Goal: Information Seeking & Learning: Find contact information

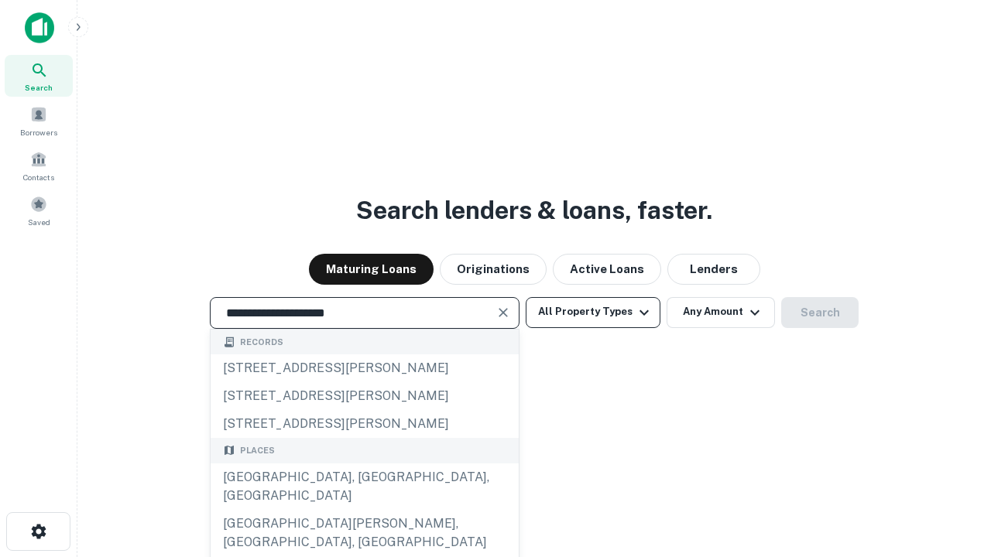
type input "**********"
click at [593, 312] on button "All Property Types" at bounding box center [593, 312] width 135 height 31
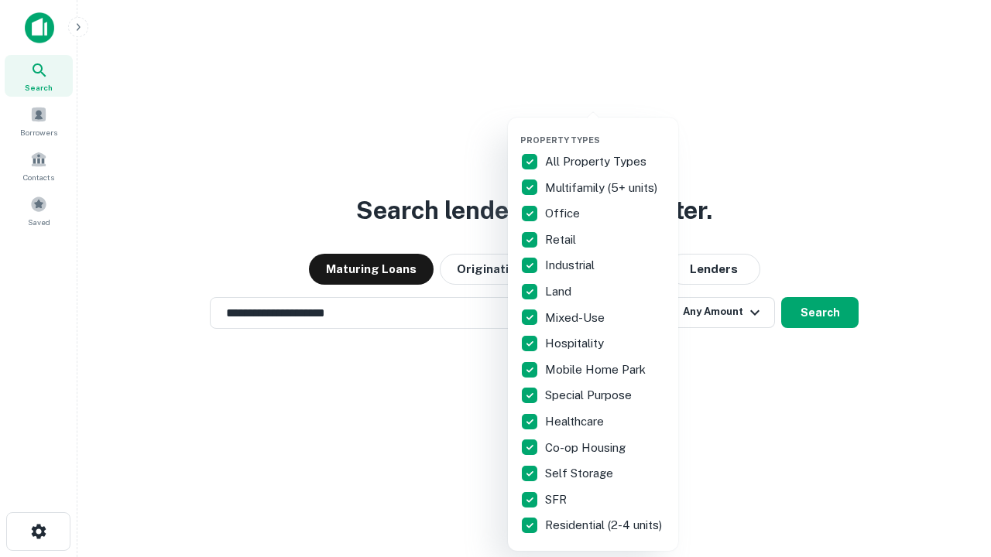
click at [605, 130] on button "button" at bounding box center [605, 130] width 170 height 1
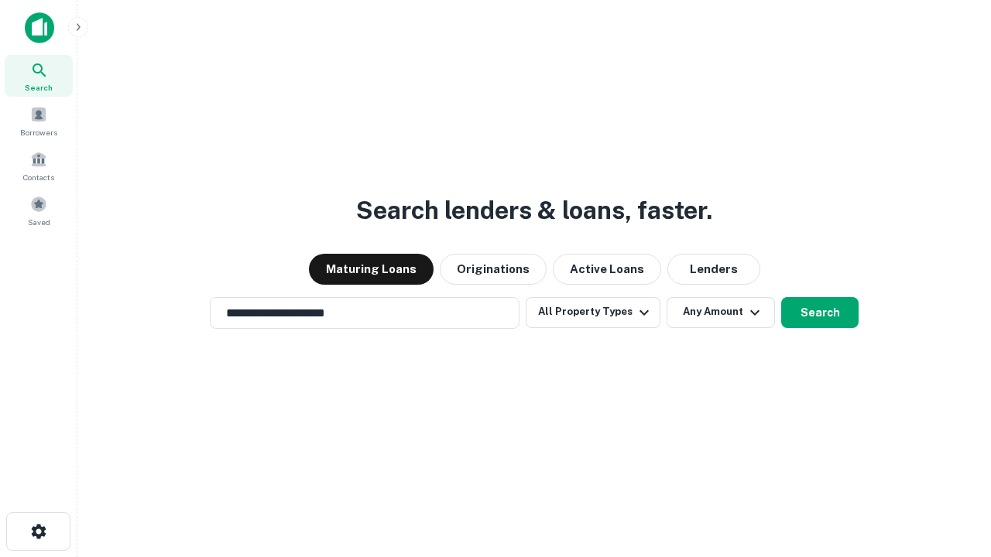
scroll to position [24, 0]
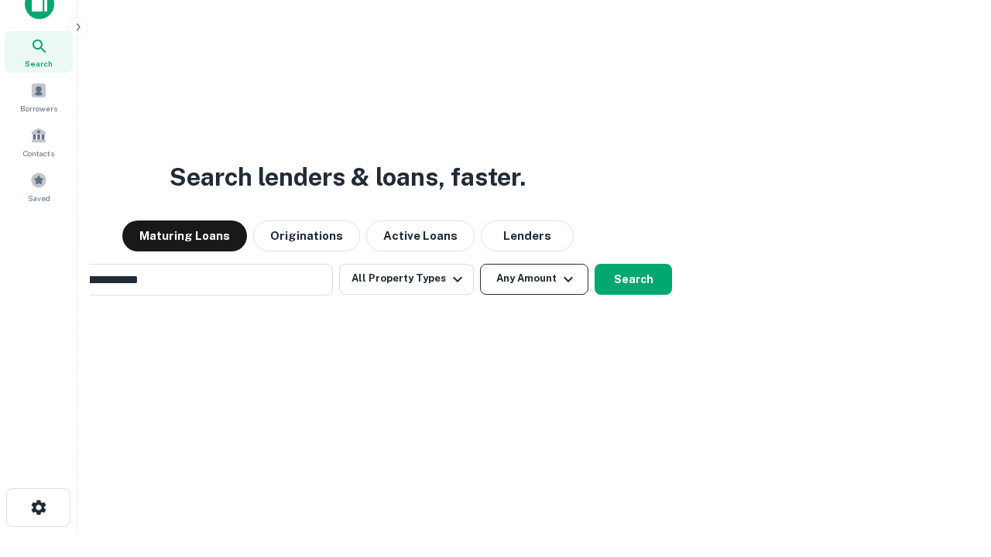
click at [480, 264] on button "Any Amount" at bounding box center [534, 279] width 108 height 31
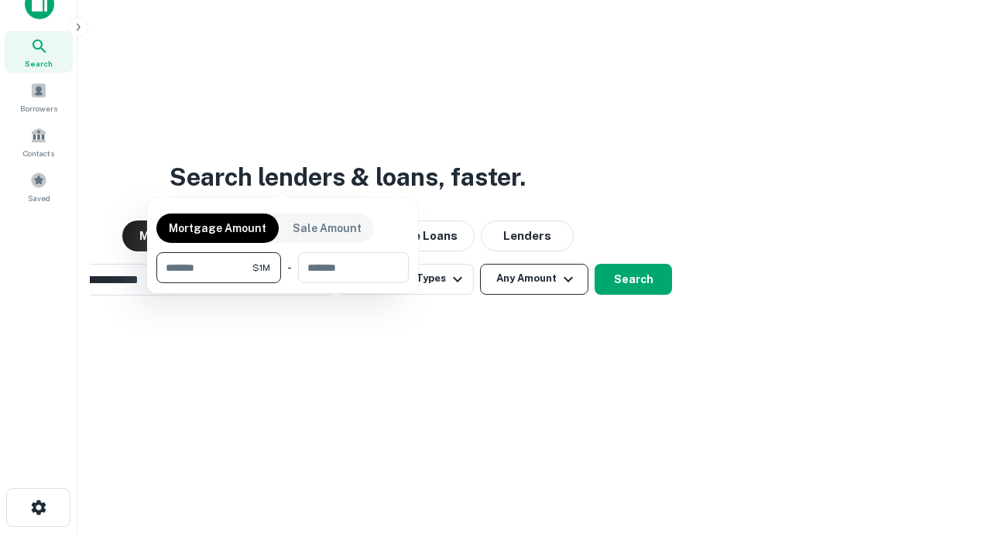
scroll to position [25, 0]
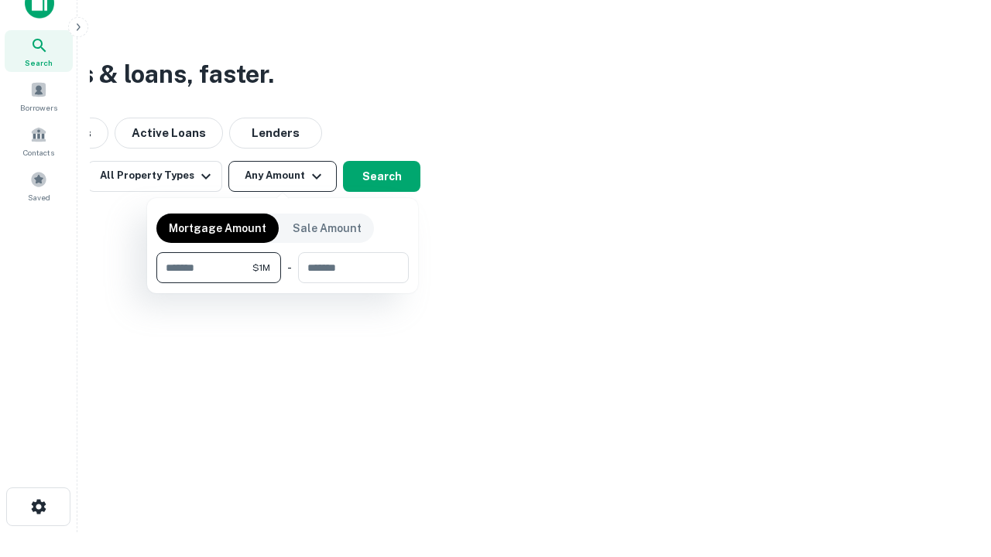
type input "*******"
click at [283, 283] on button "button" at bounding box center [282, 283] width 252 height 1
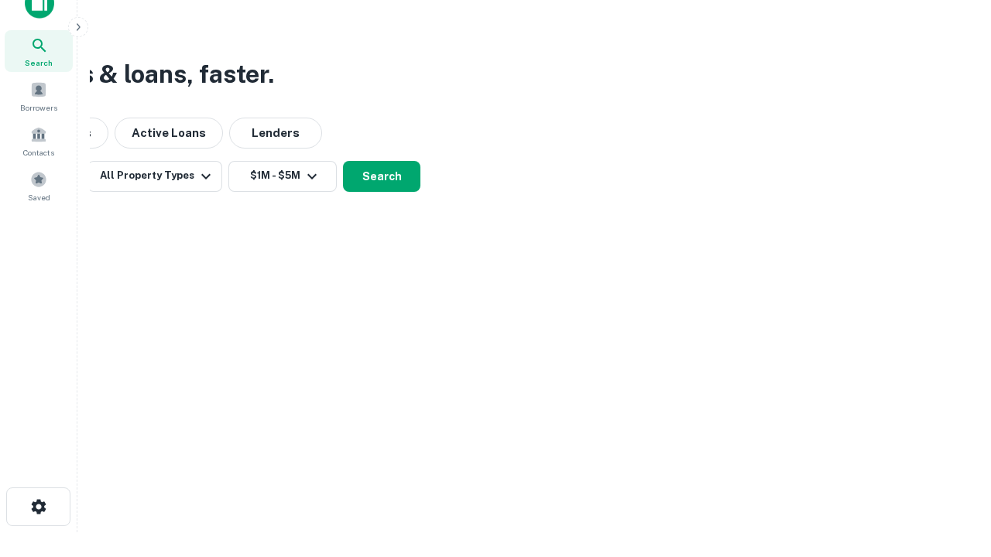
scroll to position [24, 0]
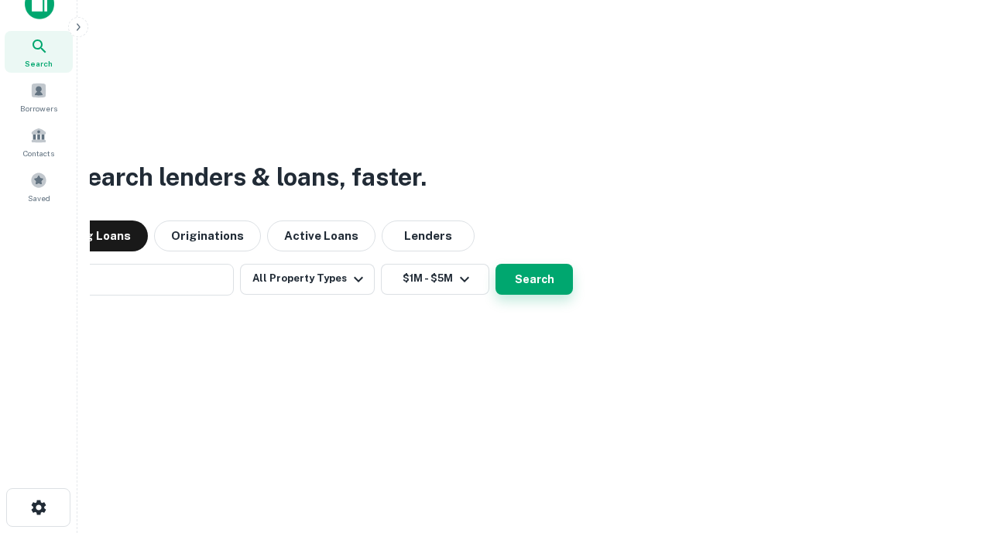
click at [495, 264] on button "Search" at bounding box center [533, 279] width 77 height 31
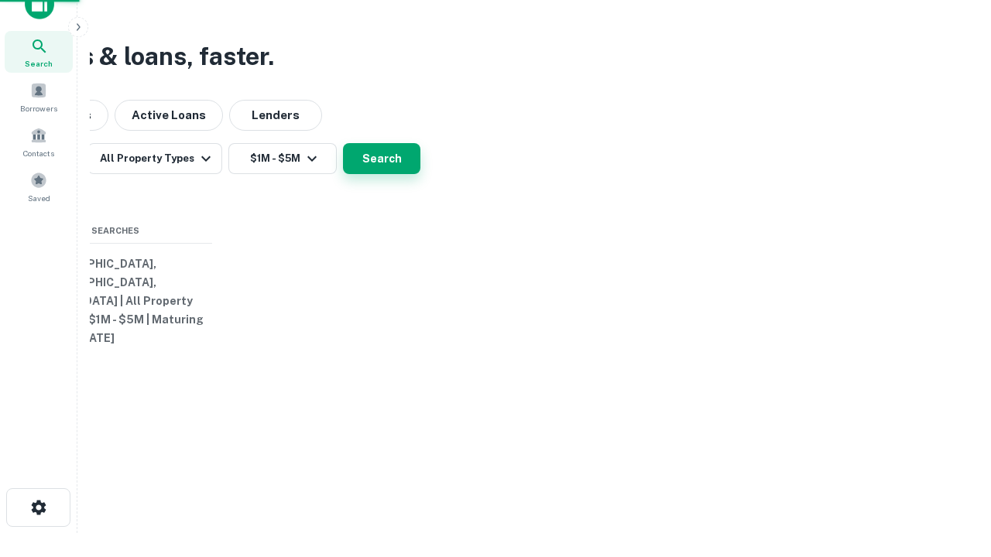
scroll to position [25, 0]
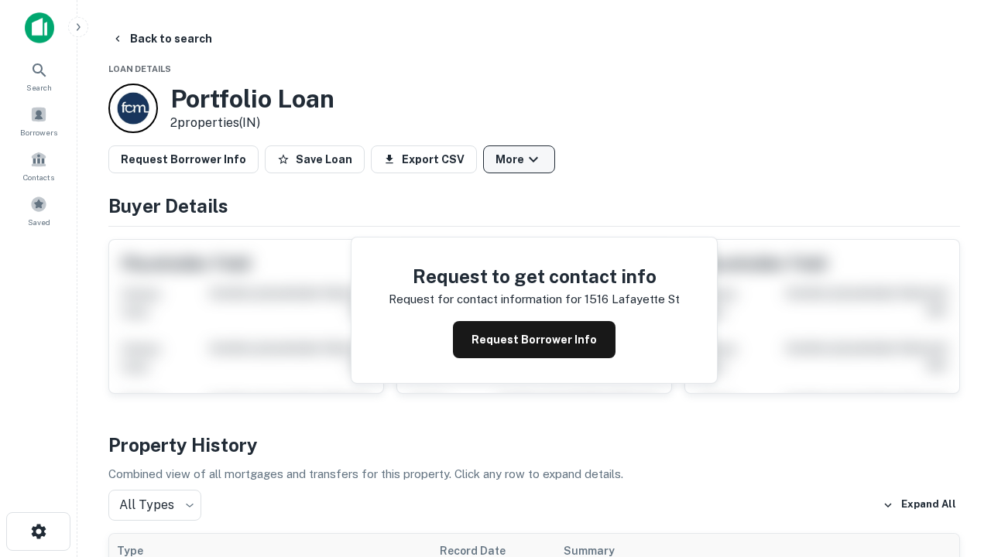
click at [519, 159] on button "More" at bounding box center [519, 160] width 72 height 28
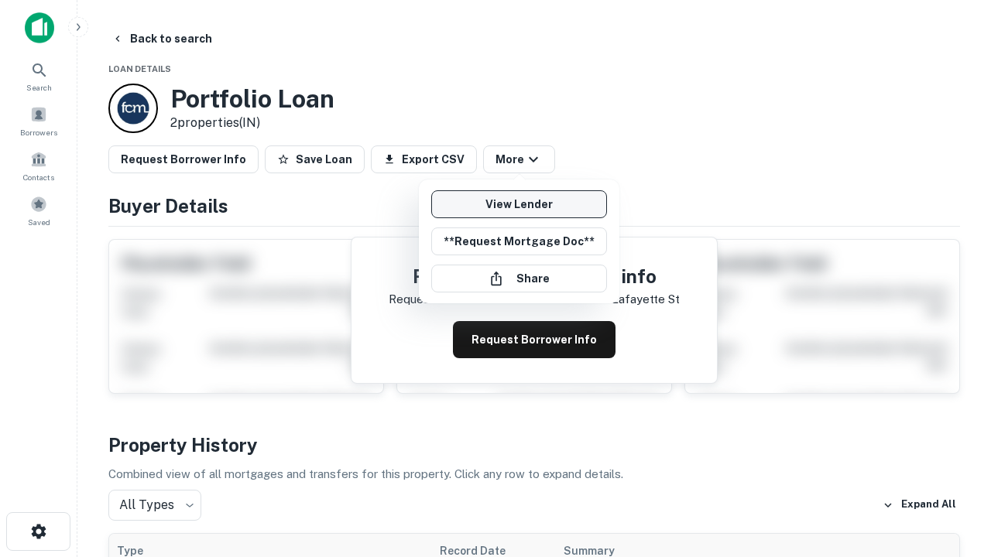
click at [519, 204] on link "View Lender" at bounding box center [519, 204] width 176 height 28
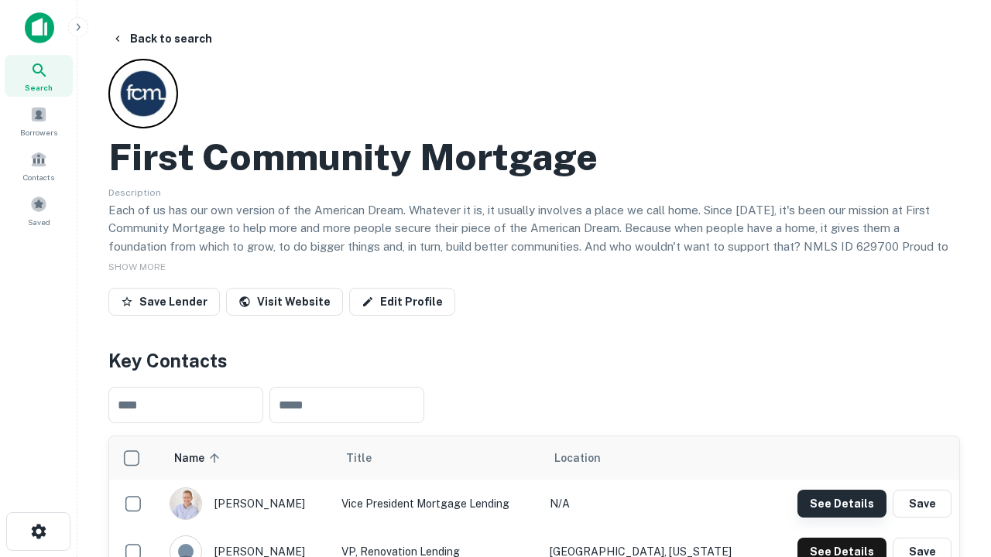
click at [841, 503] on button "See Details" at bounding box center [841, 504] width 89 height 28
click at [38, 532] on icon "button" at bounding box center [38, 532] width 19 height 19
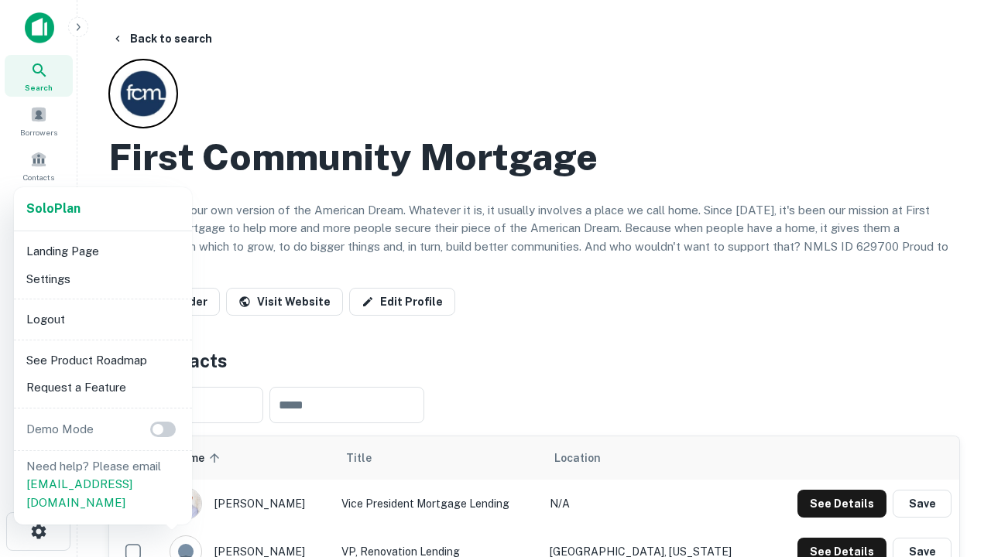
click at [102, 319] on li "Logout" at bounding box center [103, 320] width 166 height 28
